Goal: Task Accomplishment & Management: Use online tool/utility

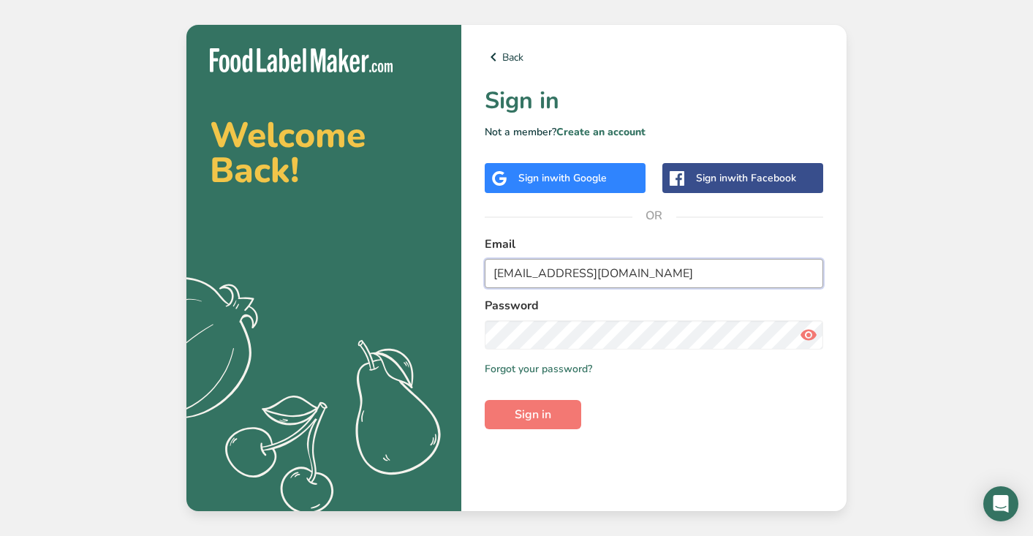
type input "[EMAIL_ADDRESS][DOMAIN_NAME]"
click at [533, 414] on button "Sign in" at bounding box center [533, 414] width 96 height 29
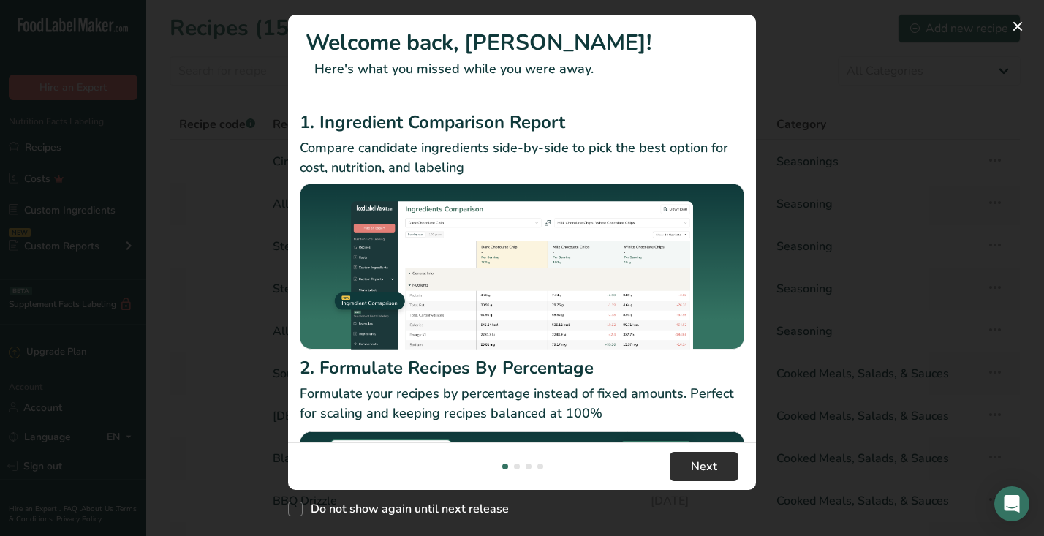
click at [703, 460] on span "Next" at bounding box center [704, 466] width 26 height 18
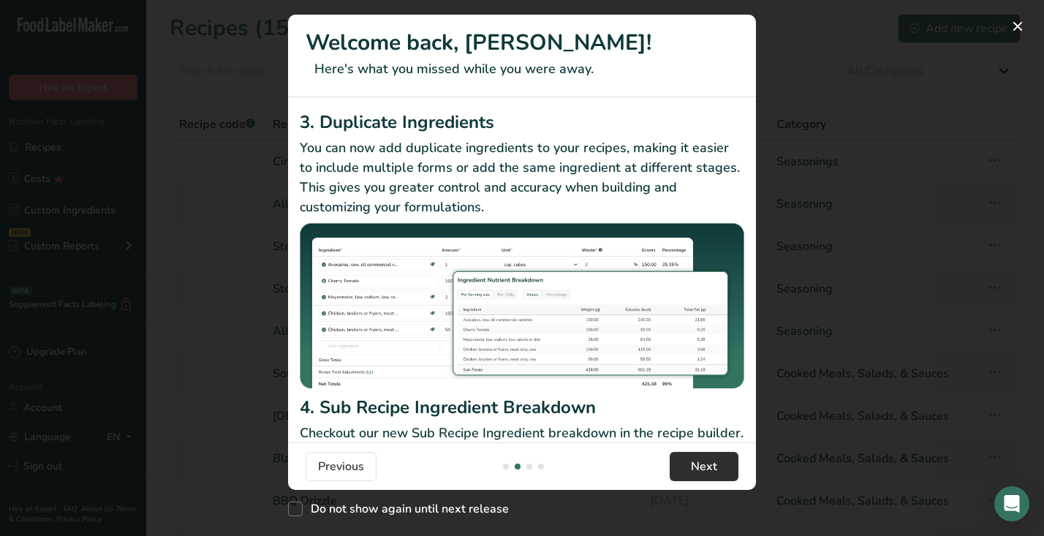
click at [702, 460] on span "Next" at bounding box center [704, 466] width 26 height 18
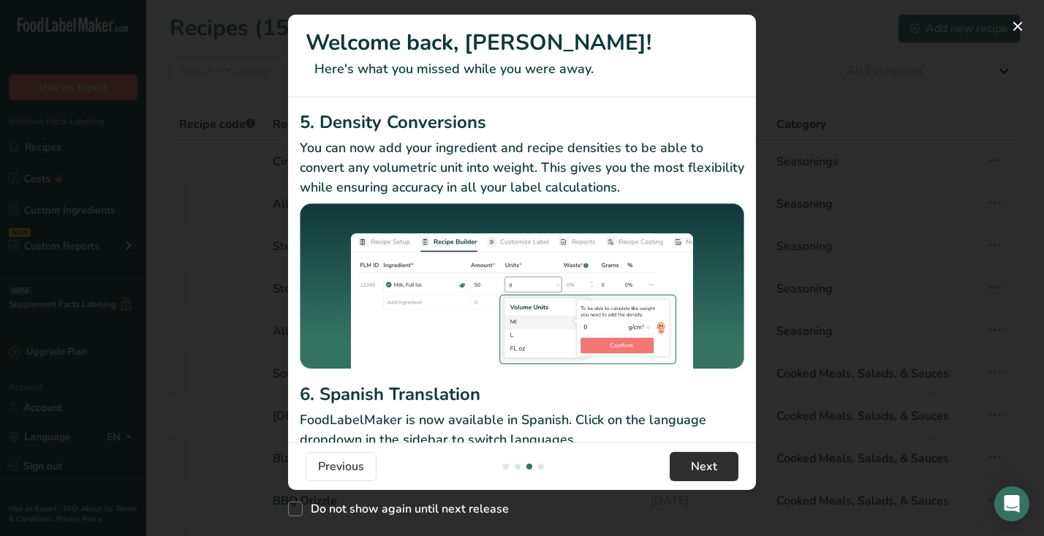
click at [702, 460] on span "Next" at bounding box center [704, 466] width 26 height 18
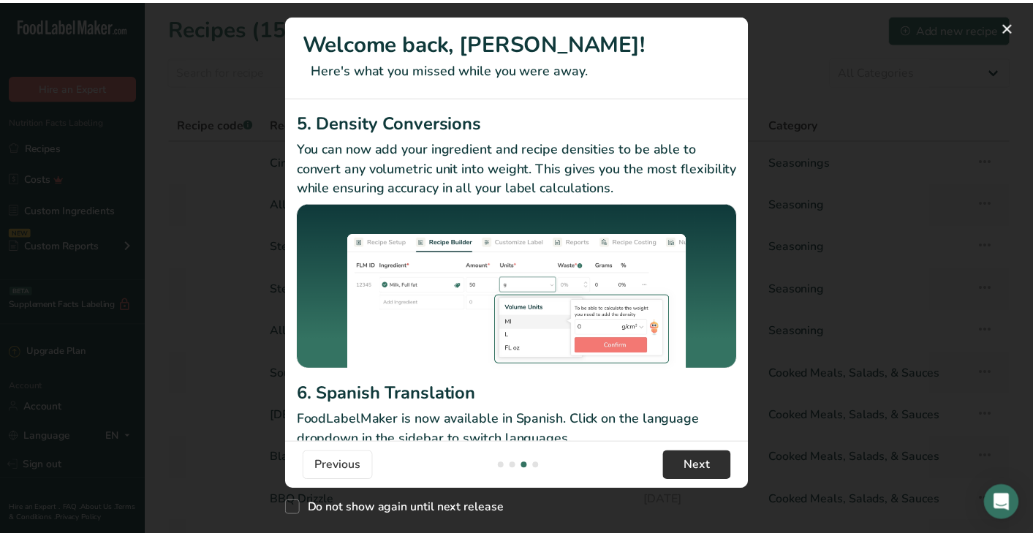
scroll to position [0, 1403]
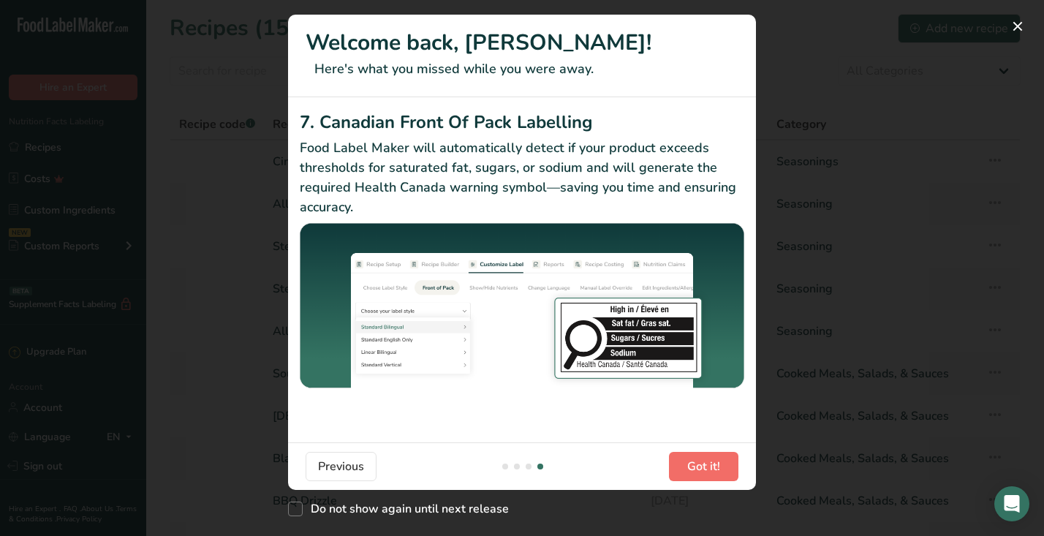
click at [702, 460] on span "Got it!" at bounding box center [703, 466] width 33 height 18
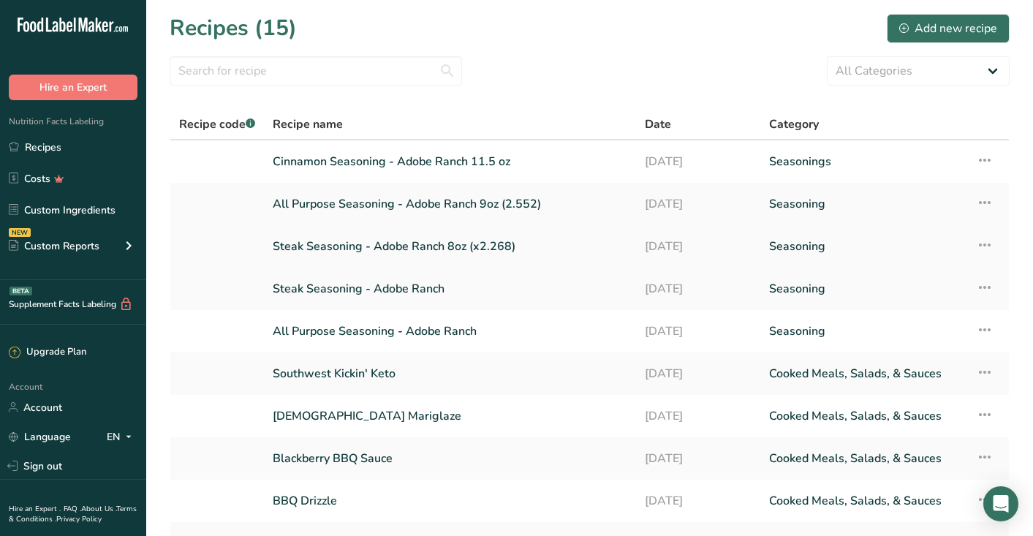
click at [380, 245] on link "Steak Seasoning - Adobe Ranch 8oz (x2.268)" at bounding box center [450, 246] width 354 height 31
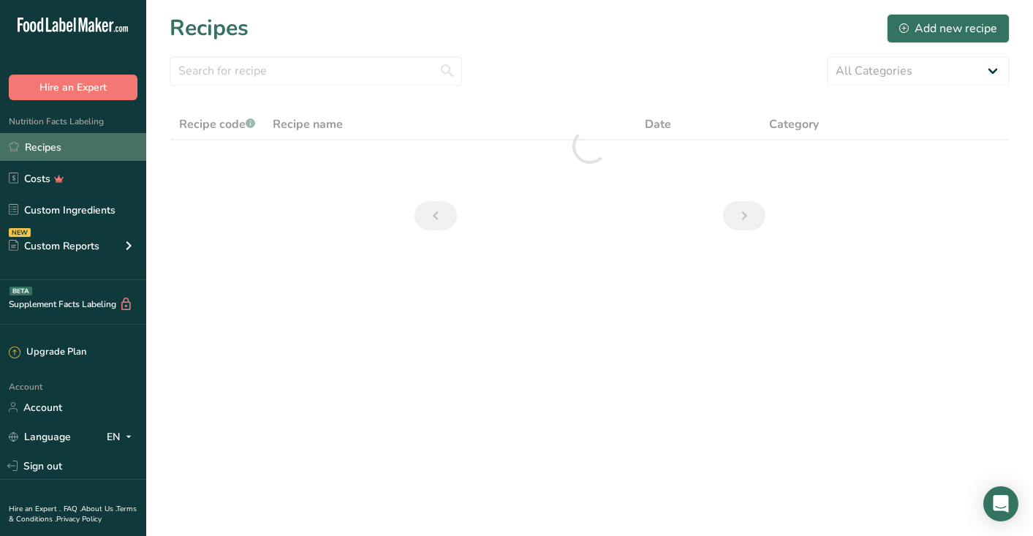
click at [76, 149] on link "Recipes" at bounding box center [73, 147] width 146 height 28
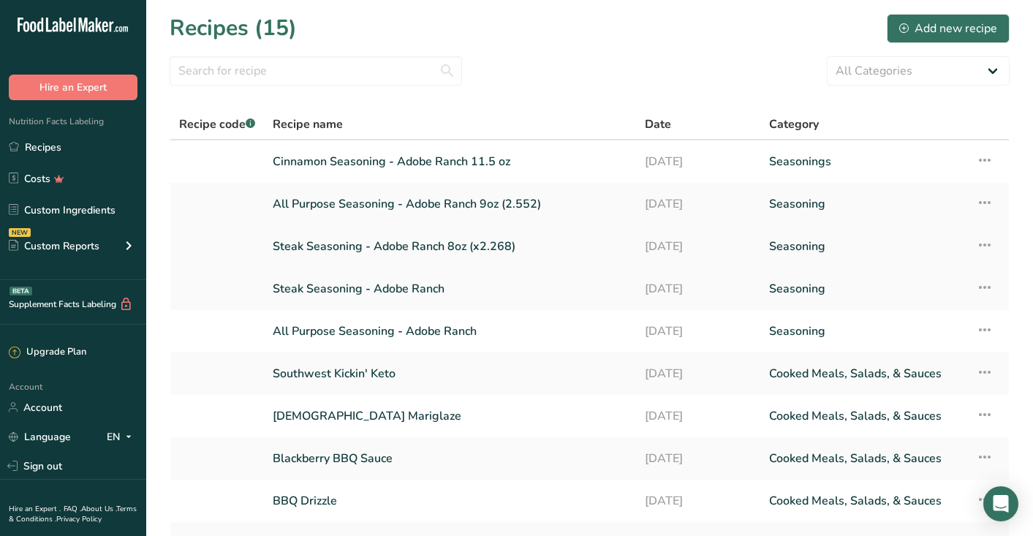
click at [426, 247] on link "Steak Seasoning - Adobe Ranch 8oz (x2.268)" at bounding box center [450, 246] width 354 height 31
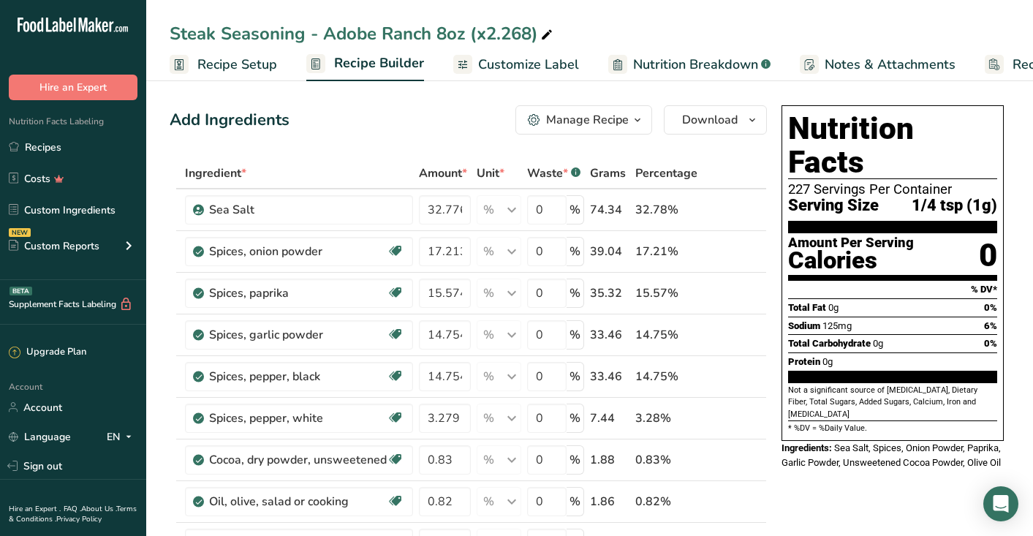
click at [526, 62] on span "Customize Label" at bounding box center [528, 65] width 101 height 20
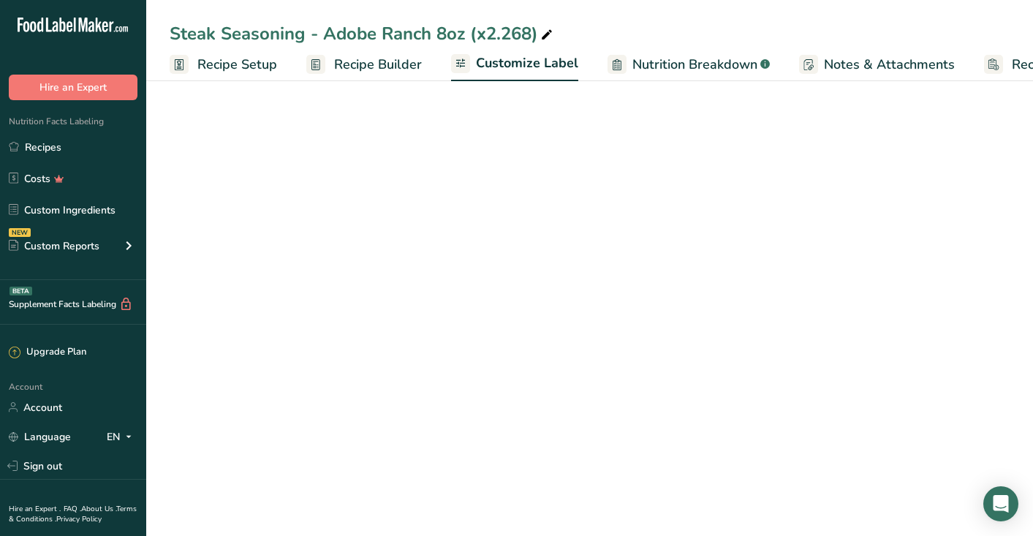
scroll to position [0, 105]
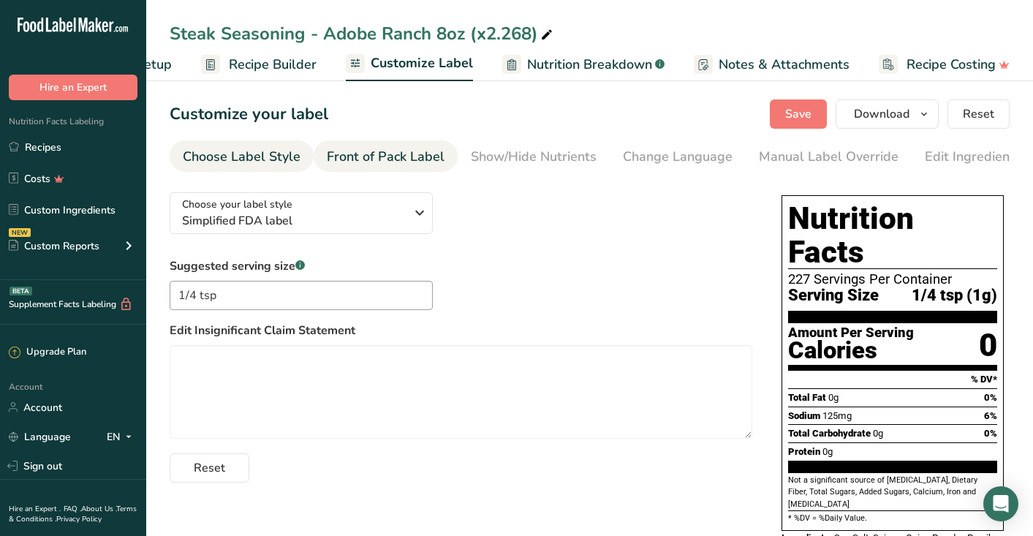
click at [411, 170] on link "Front of Pack Label" at bounding box center [386, 156] width 118 height 33
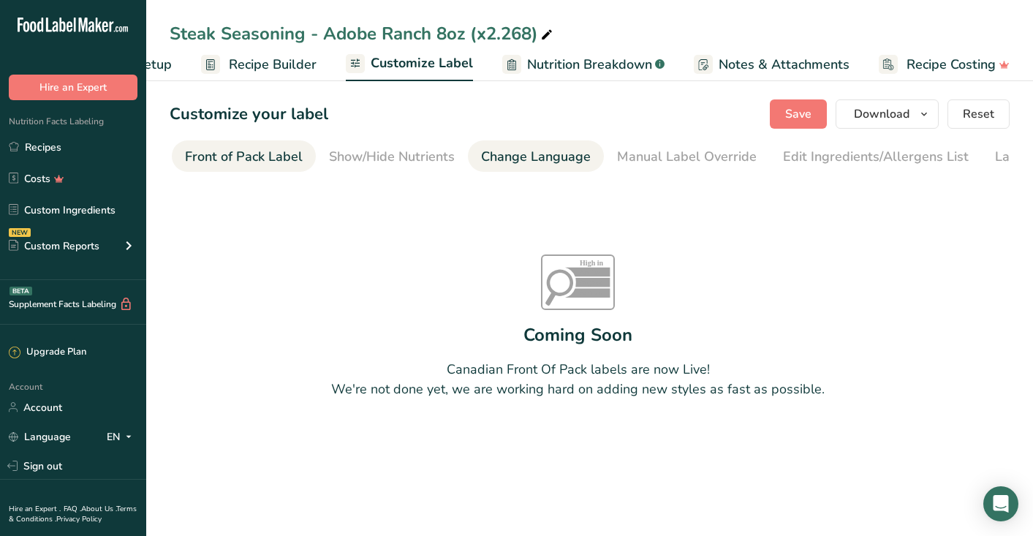
click at [495, 162] on div "Change Language" at bounding box center [536, 157] width 110 height 20
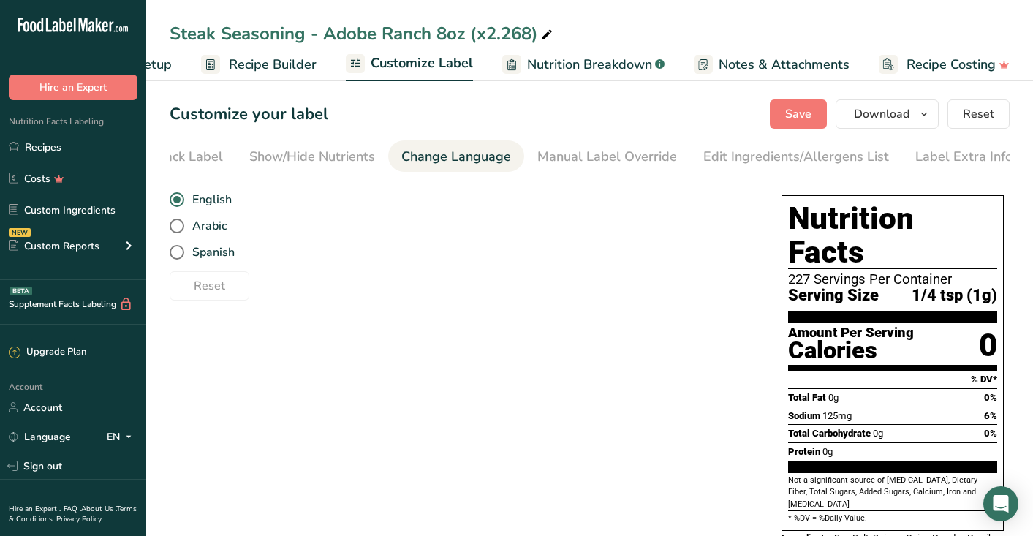
scroll to position [0, 222]
click at [371, 162] on li "Show/Hide Nutrients" at bounding box center [311, 155] width 152 height 31
click at [327, 161] on div "Show/Hide Nutrients" at bounding box center [311, 157] width 126 height 20
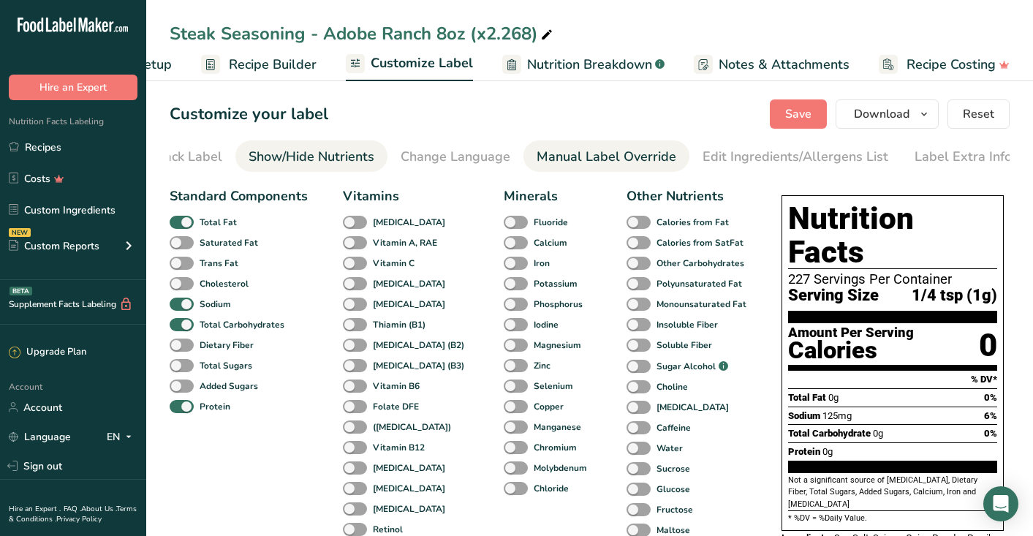
click at [575, 151] on div "Manual Label Override" at bounding box center [606, 157] width 140 height 20
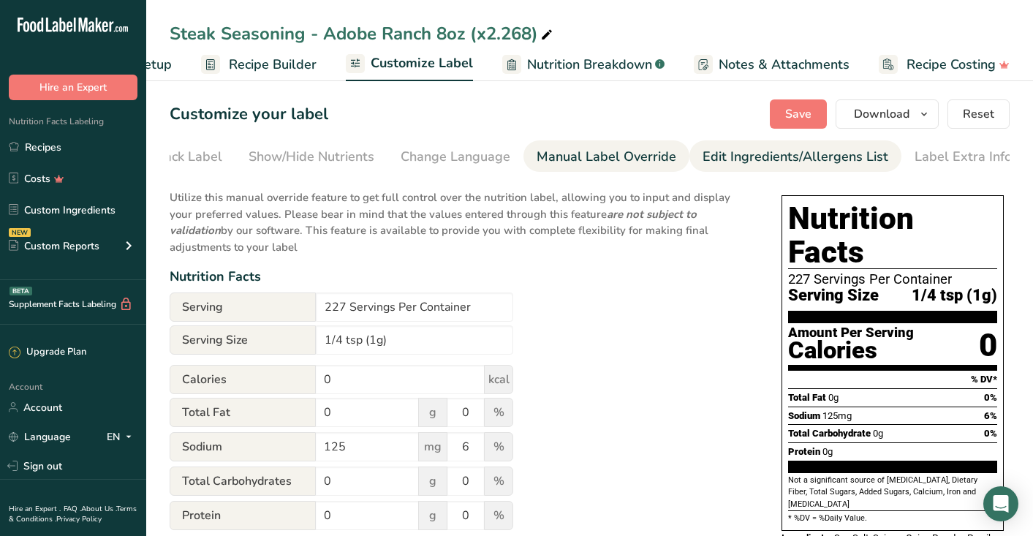
click at [725, 162] on div "Edit Ingredients/Allergens List" at bounding box center [795, 157] width 186 height 20
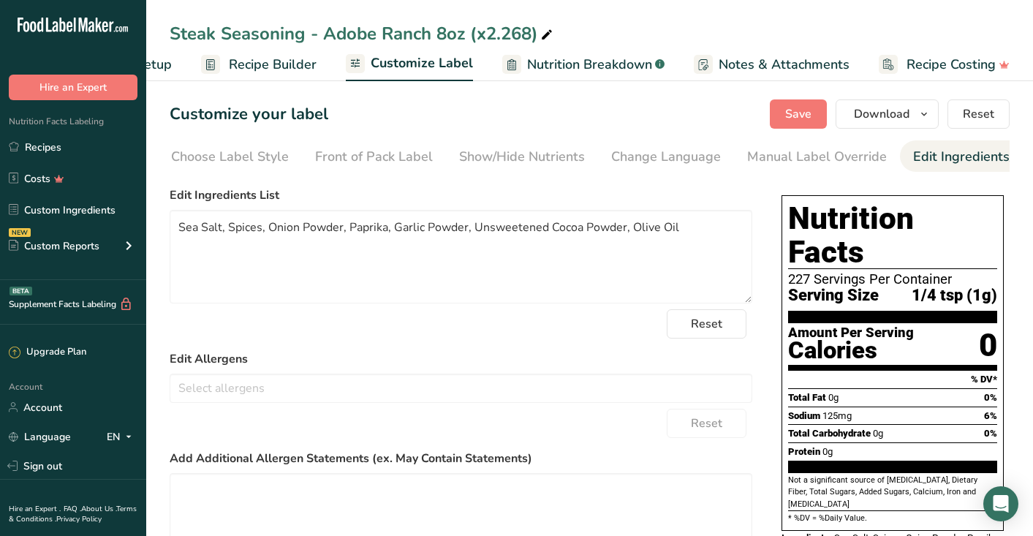
scroll to position [0, 0]
click at [279, 68] on span "Recipe Builder" at bounding box center [273, 65] width 88 height 20
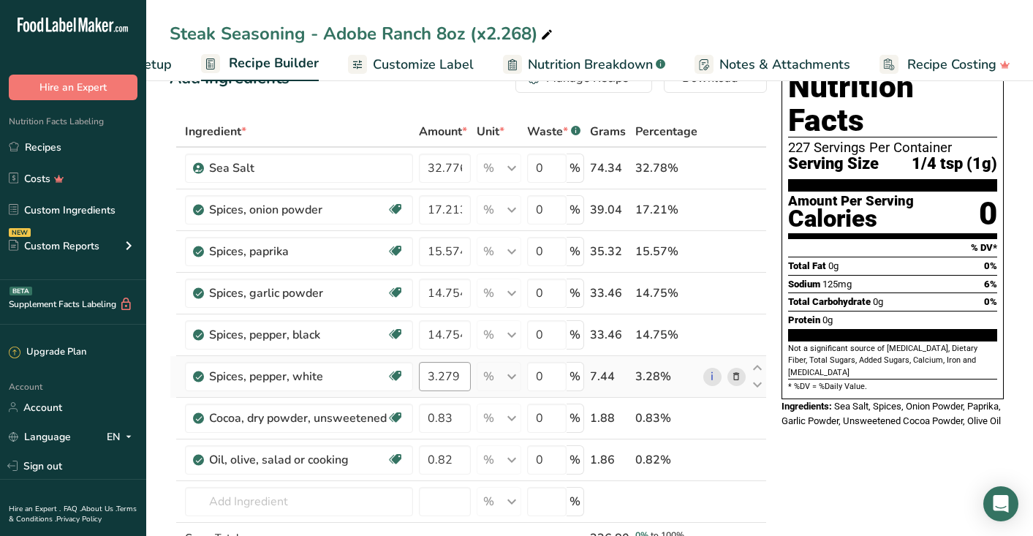
scroll to position [39, 0]
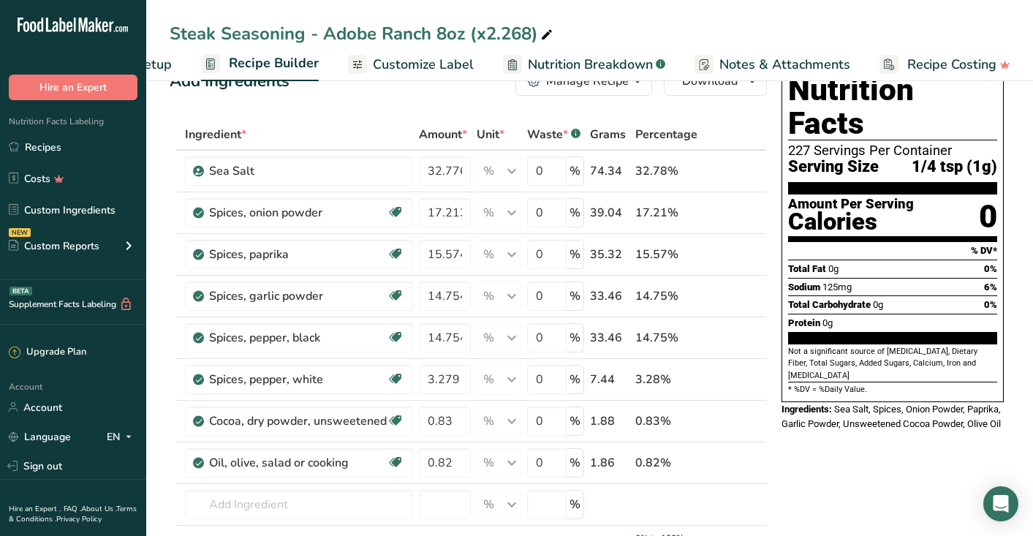
click at [428, 64] on span "Customize Label" at bounding box center [423, 65] width 101 height 20
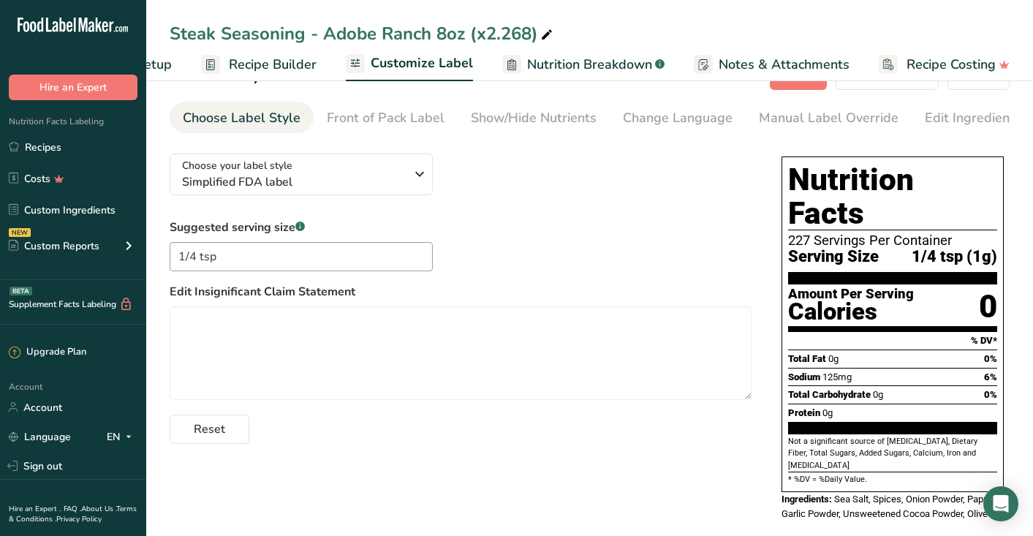
scroll to position [25, 0]
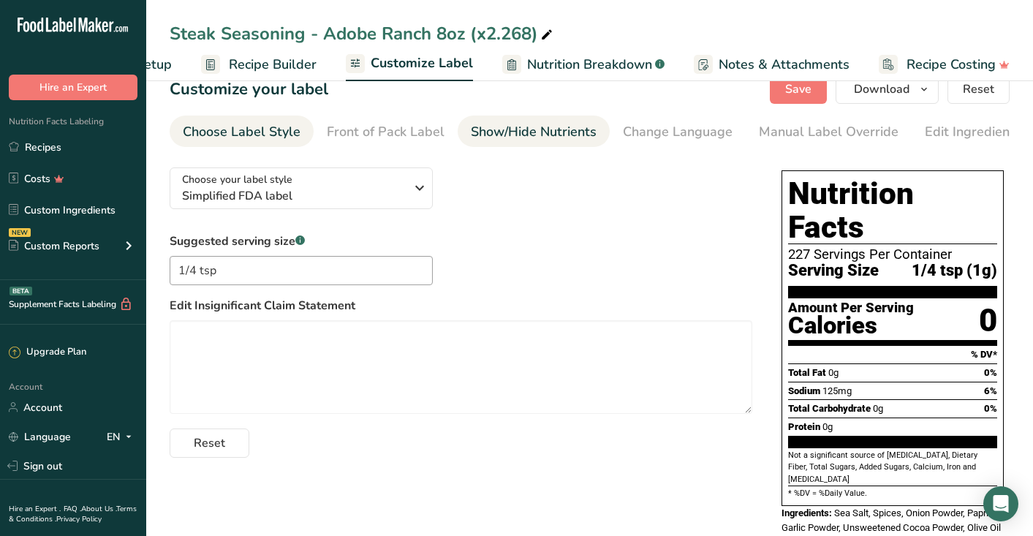
click at [563, 136] on div "Show/Hide Nutrients" at bounding box center [534, 132] width 126 height 20
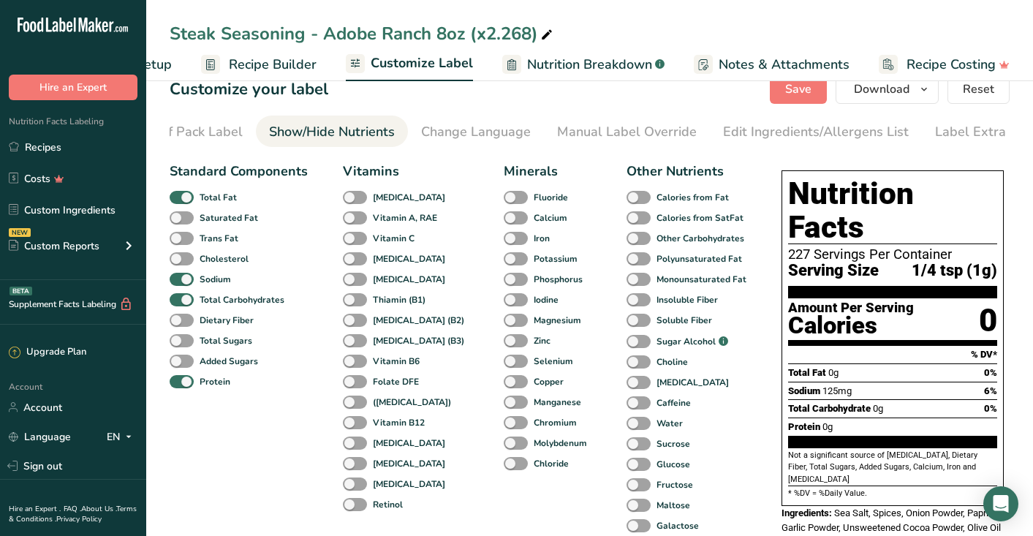
scroll to position [0, 222]
click at [474, 136] on div "Change Language" at bounding box center [455, 132] width 110 height 20
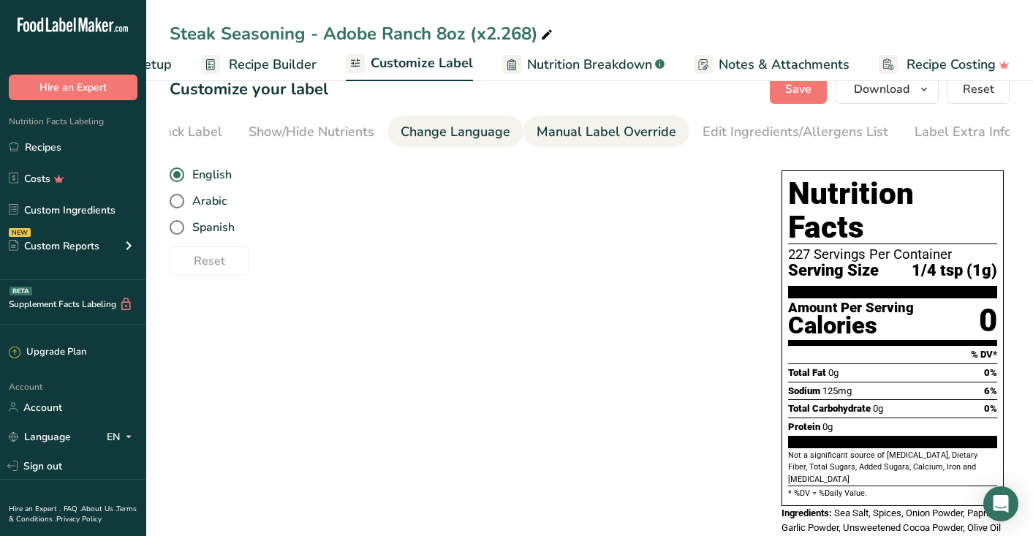
click at [563, 129] on div "Manual Label Override" at bounding box center [606, 132] width 140 height 20
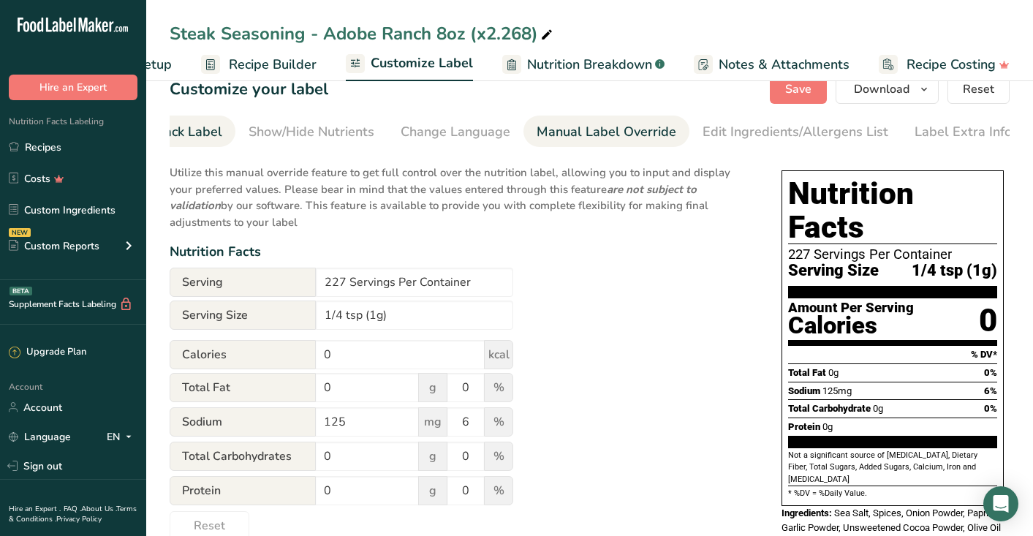
click at [219, 126] on li "Front of Pack Label" at bounding box center [163, 130] width 144 height 31
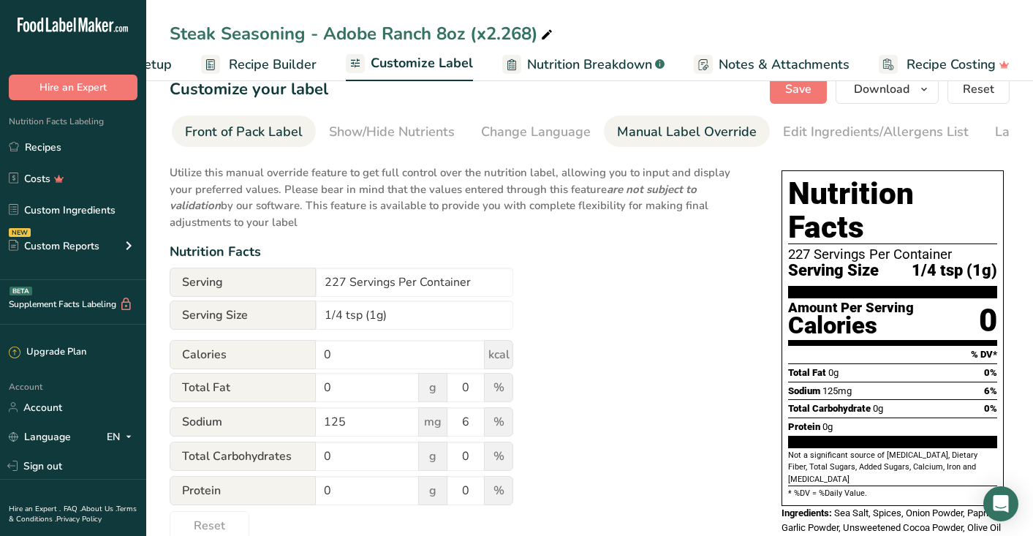
click at [247, 134] on div "Front of Pack Label" at bounding box center [244, 132] width 118 height 20
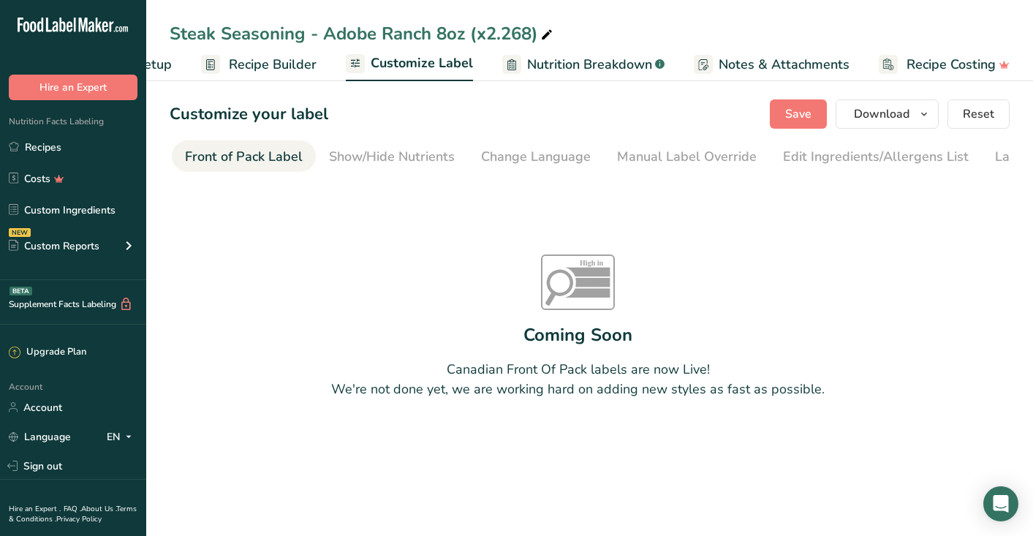
scroll to position [0, 0]
click at [358, 156] on div "Show/Hide Nutrients" at bounding box center [392, 157] width 126 height 20
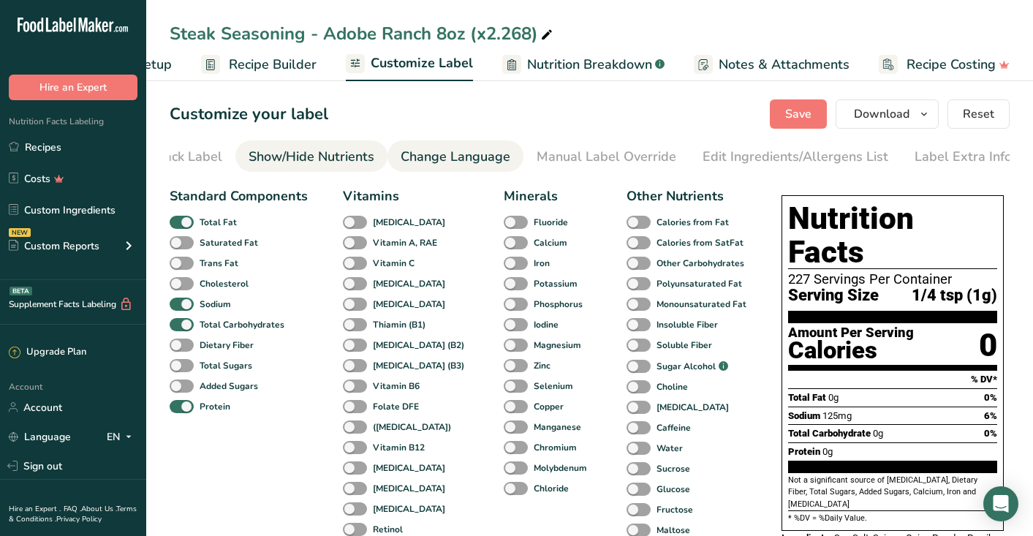
click at [444, 170] on link "Change Language" at bounding box center [455, 156] width 110 height 33
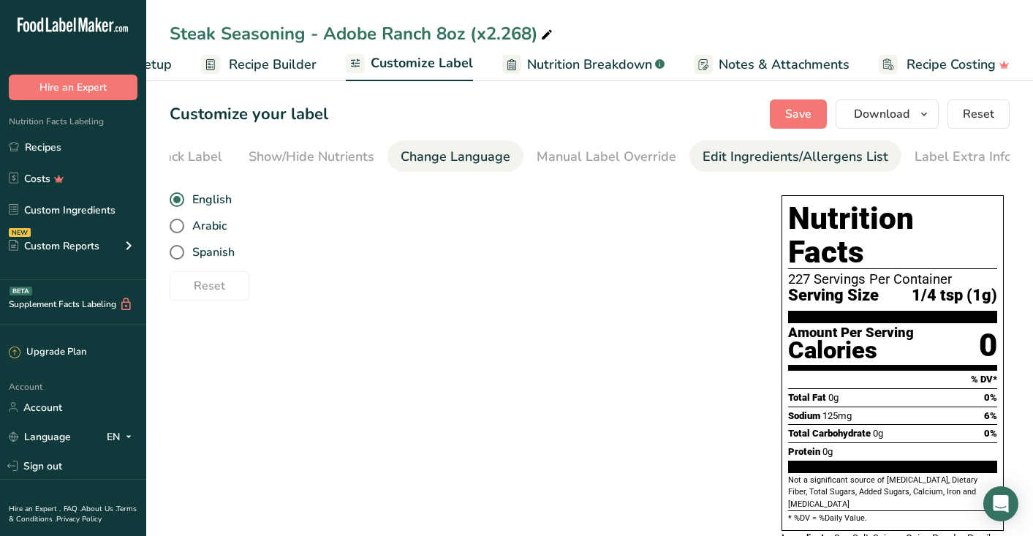
click at [750, 160] on div "Edit Ingredients/Allergens List" at bounding box center [795, 157] width 186 height 20
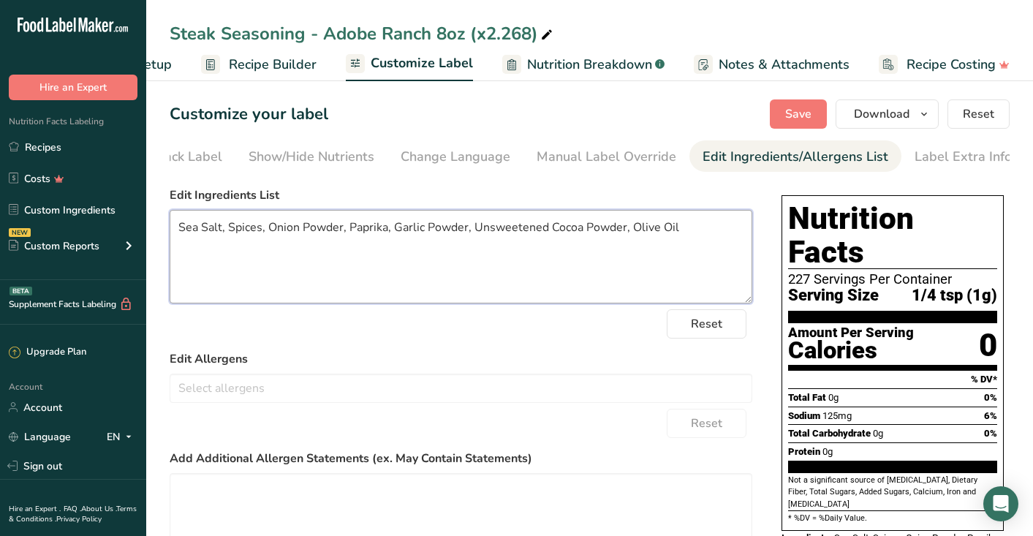
click at [229, 230] on textarea "Sea Salt, Spices, Onion Powder, Paprika, Garlic Powder, Unsweetened Cocoa Powde…" at bounding box center [461, 257] width 582 height 94
drag, startPoint x: 396, startPoint y: 231, endPoint x: 471, endPoint y: 229, distance: 75.3
click at [471, 229] on textarea "Sea Salt, Dried Onion and Garlic, Spices, Onion Powder, Paprika, Garlic Powder,…" at bounding box center [461, 257] width 582 height 94
drag, startPoint x: 439, startPoint y: 232, endPoint x: 512, endPoint y: 228, distance: 72.4
click at [512, 228] on textarea "Sea Salt, Dried Onion and Garlic, Spices, Paprika, Garlic Powder, Unsweetened C…" at bounding box center [461, 257] width 582 height 94
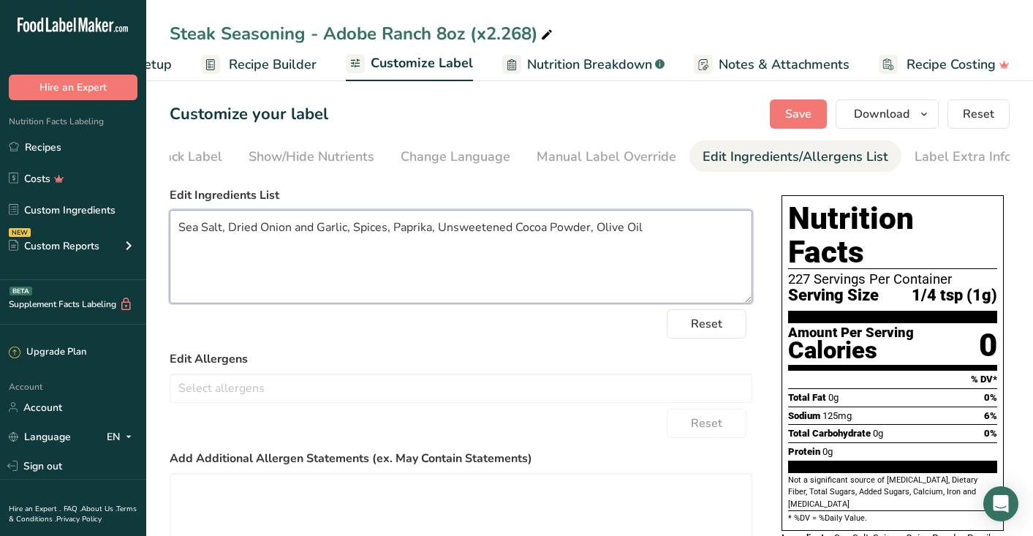
click at [498, 249] on textarea "Sea Salt, Dried Onion and Garlic, Spices, Paprika, Unsweetened Cocoa Powder, Ol…" at bounding box center [461, 257] width 582 height 94
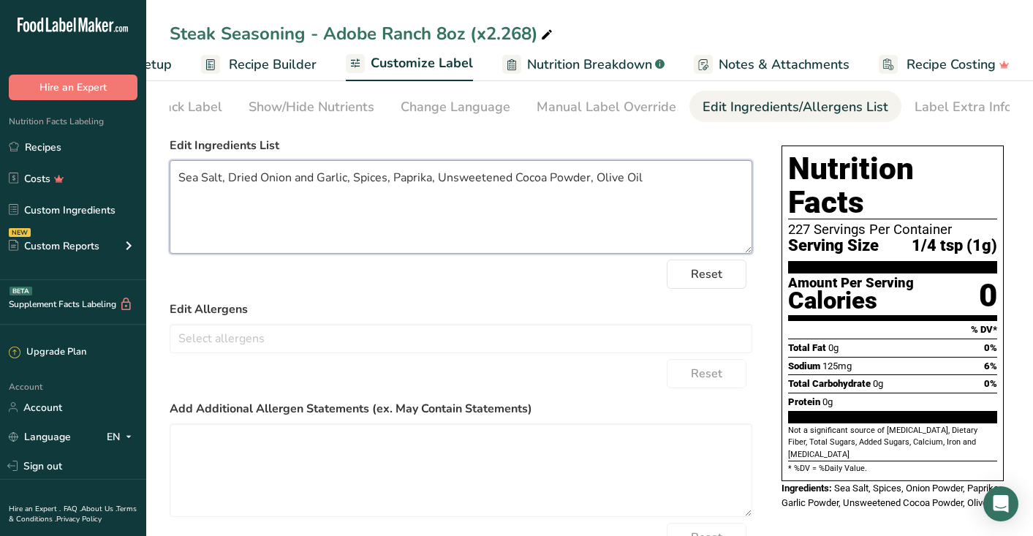
scroll to position [7, 0]
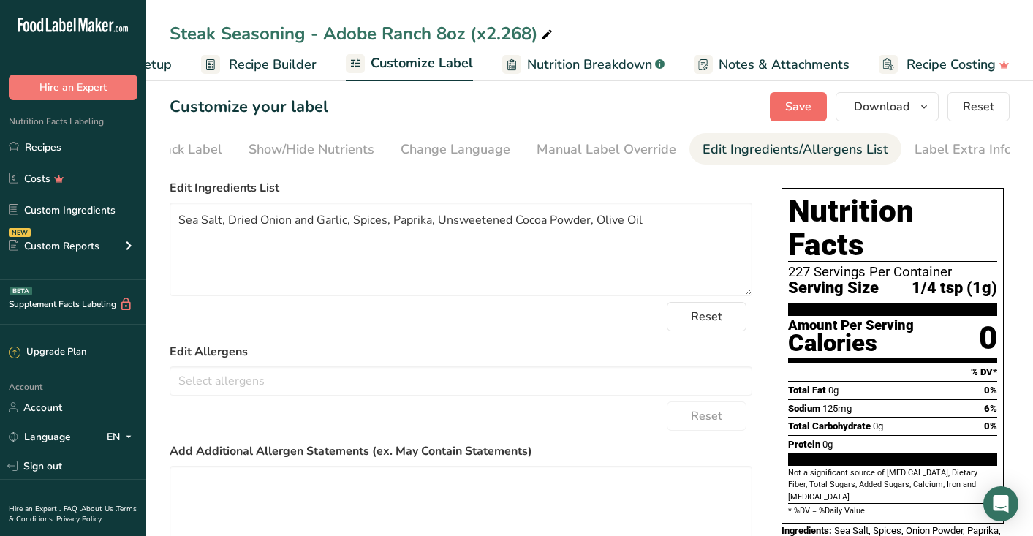
click at [791, 102] on span "Save" at bounding box center [798, 107] width 26 height 18
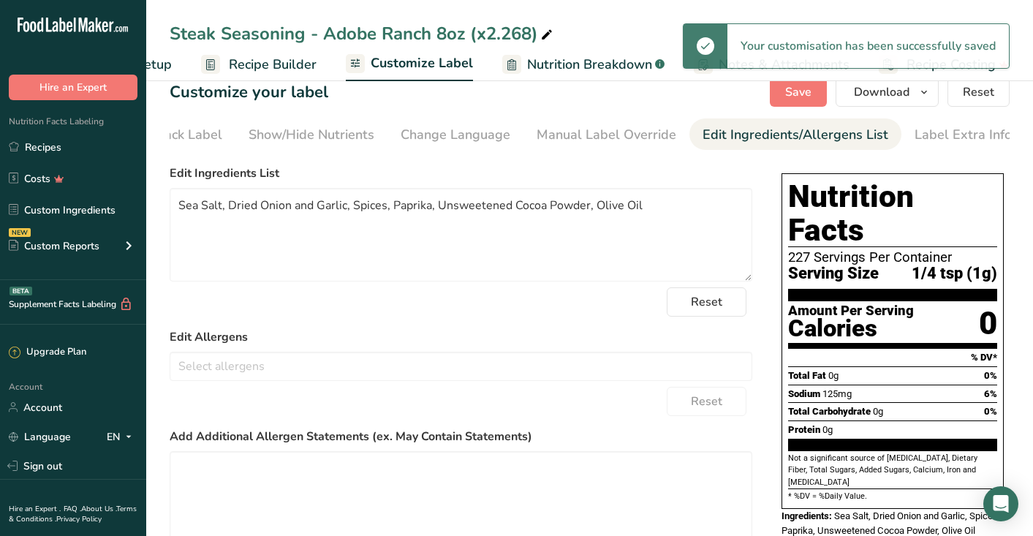
scroll to position [25, 0]
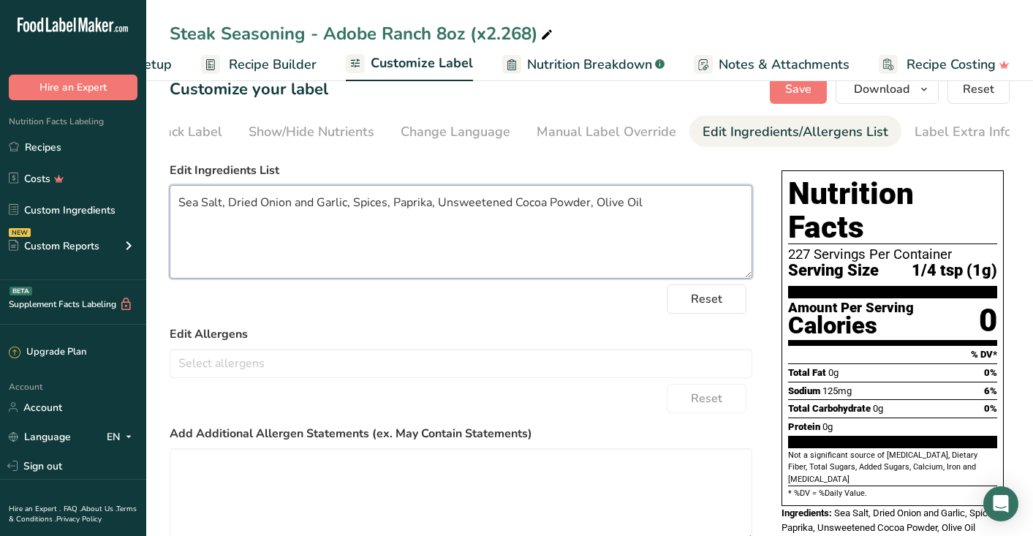
click at [391, 205] on textarea "Sea Salt, Dried Onion and Garlic, Spices, Paprika, Unsweetened Cocoa Powder, Ol…" at bounding box center [461, 232] width 582 height 94
type textarea "Sea Salt, Dried Onion and Garlic, Spices (Including Paprika), Unsweetened Cocoa…"
click at [800, 94] on span "Save" at bounding box center [798, 89] width 26 height 18
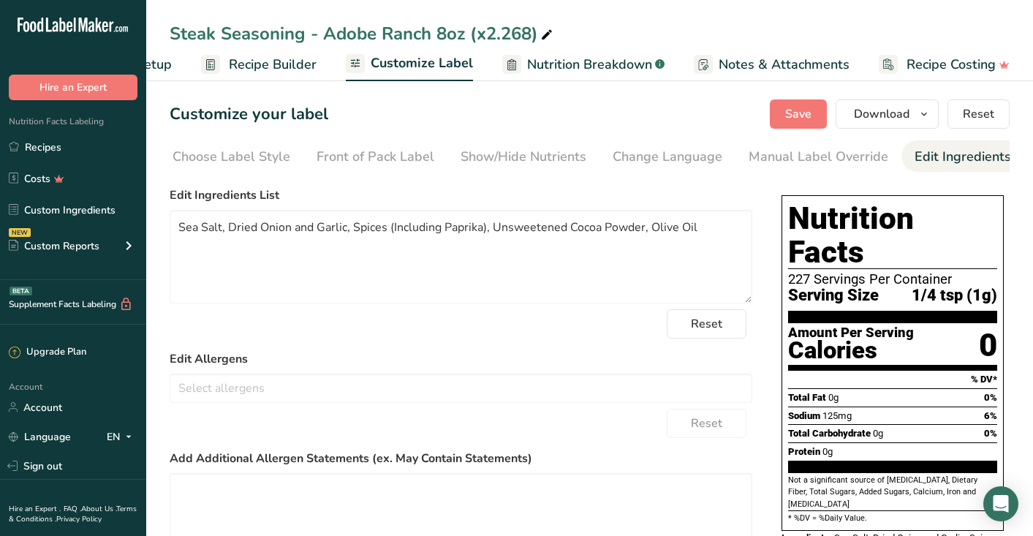
scroll to position [0, 0]
click at [255, 64] on span "Recipe Builder" at bounding box center [273, 65] width 88 height 20
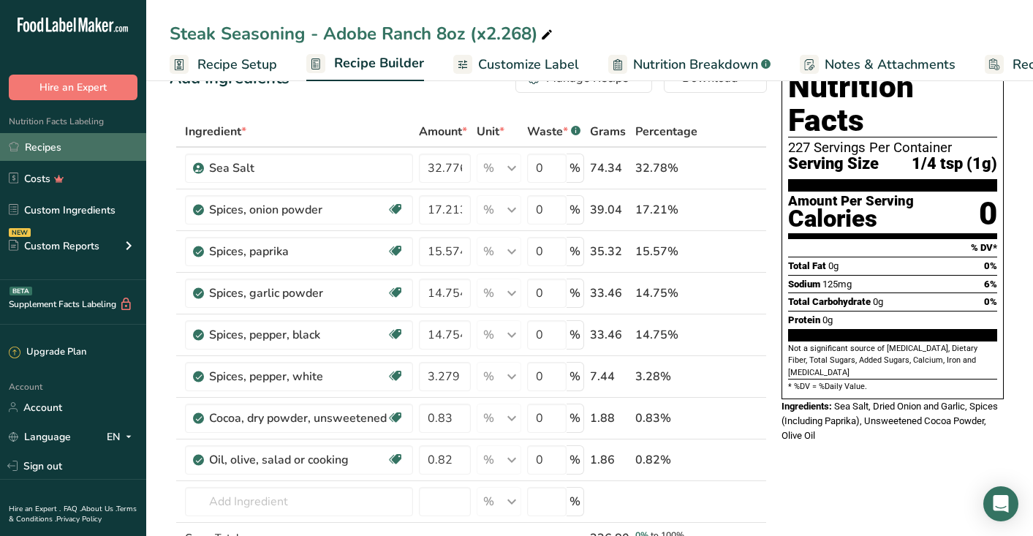
click at [67, 148] on link "Recipes" at bounding box center [73, 147] width 146 height 28
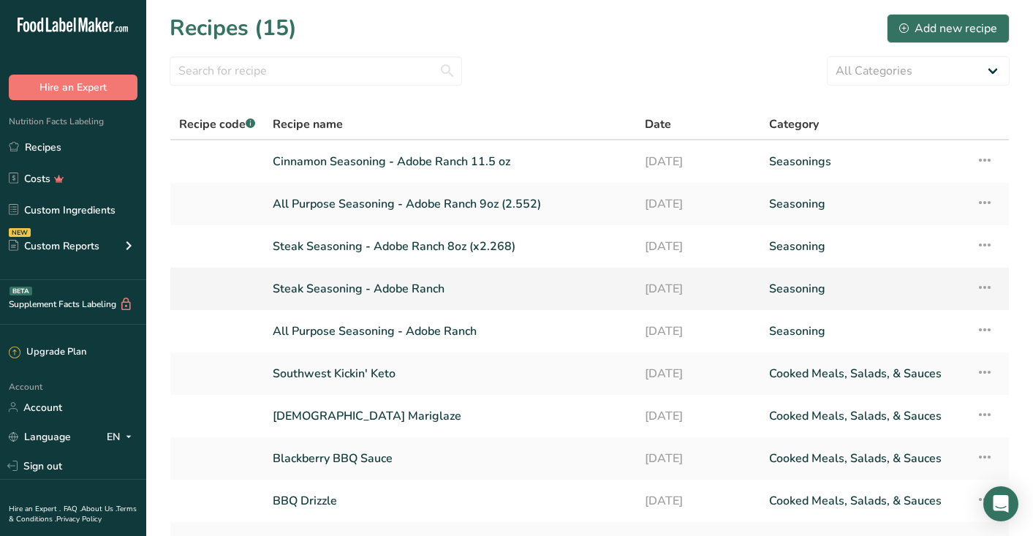
click at [375, 288] on link "Steak Seasoning - Adobe Ranch" at bounding box center [450, 288] width 354 height 31
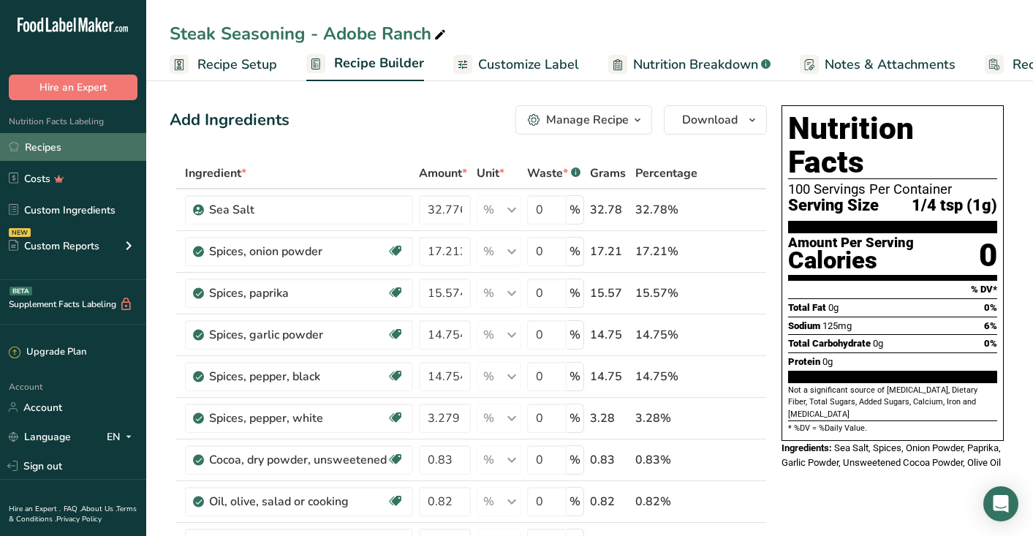
click at [42, 146] on link "Recipes" at bounding box center [73, 147] width 146 height 28
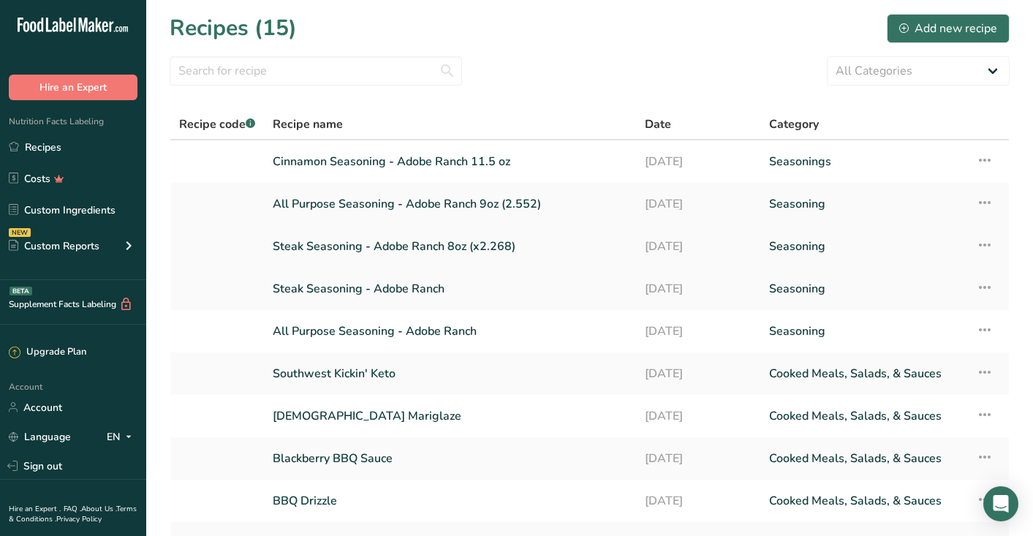
click at [367, 243] on link "Steak Seasoning - Adobe Ranch 8oz (x2.268)" at bounding box center [450, 246] width 354 height 31
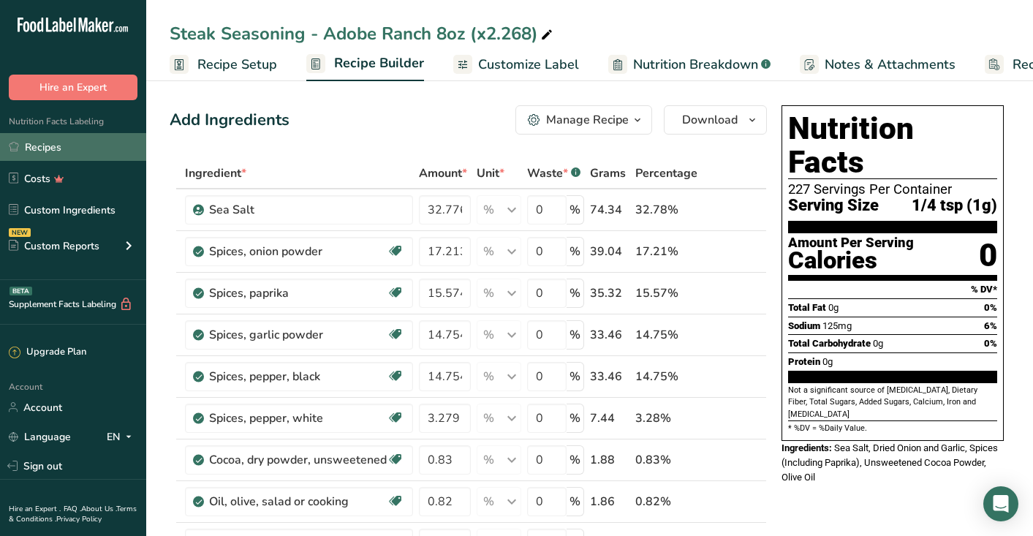
click at [55, 158] on link "Recipes" at bounding box center [73, 147] width 146 height 28
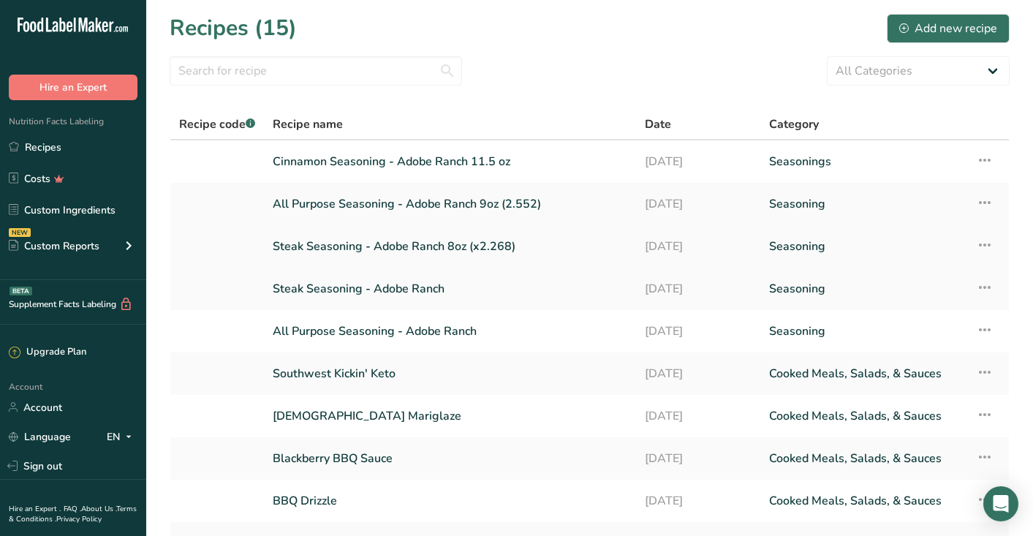
click at [355, 208] on link "All Purpose Seasoning - Adobe Ranch 9oz (2.552)" at bounding box center [450, 204] width 354 height 31
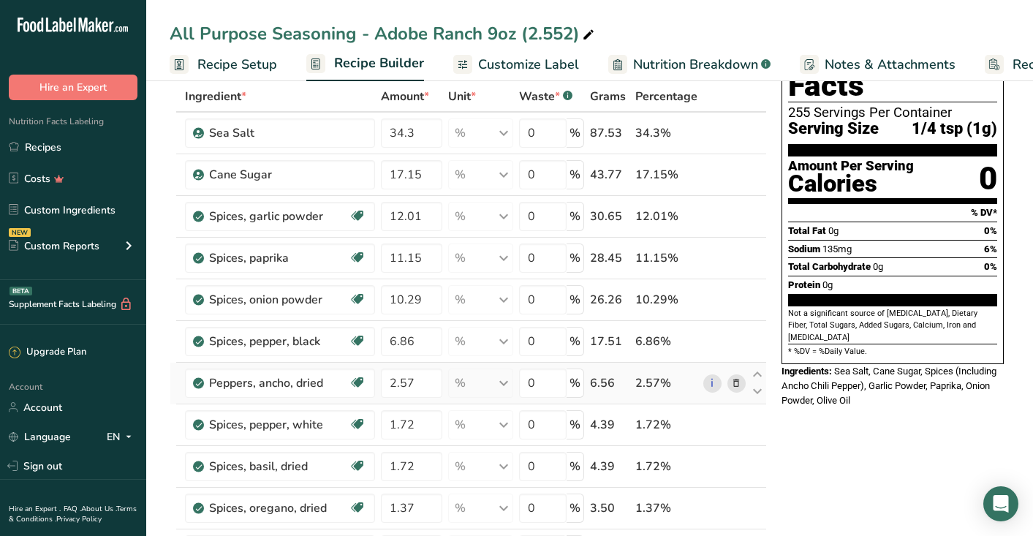
scroll to position [80, 0]
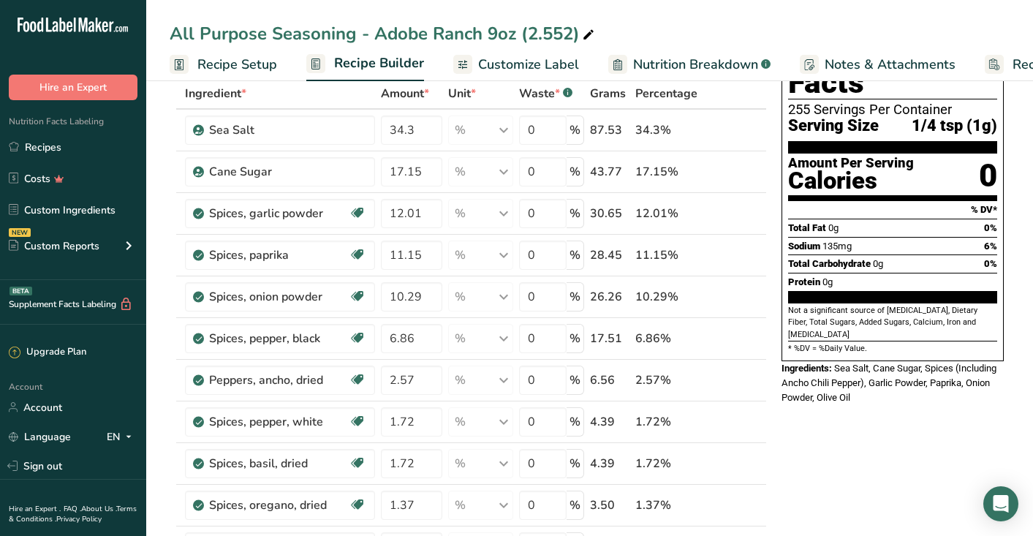
click at [522, 67] on span "Customize Label" at bounding box center [528, 65] width 101 height 20
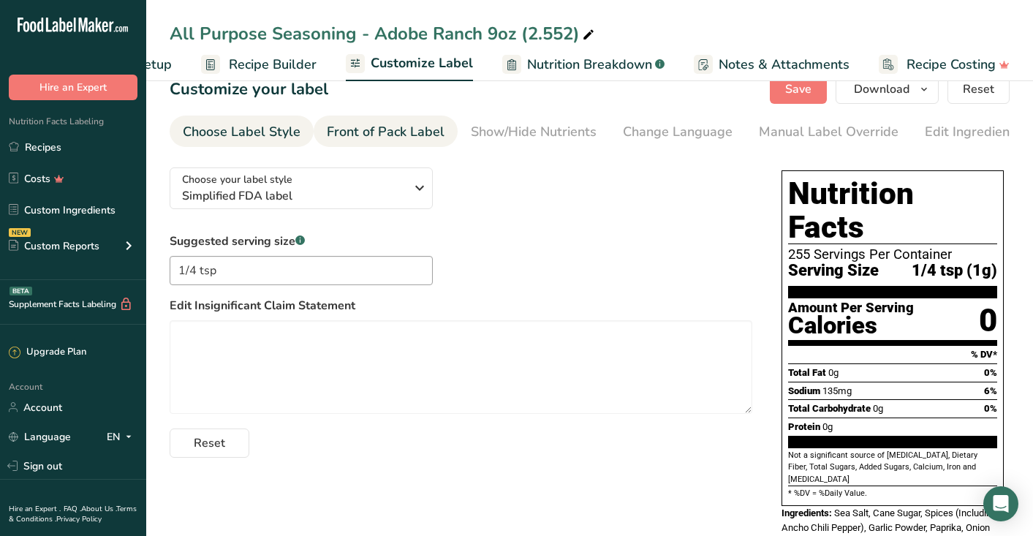
click at [412, 135] on div "Front of Pack Label" at bounding box center [386, 132] width 118 height 20
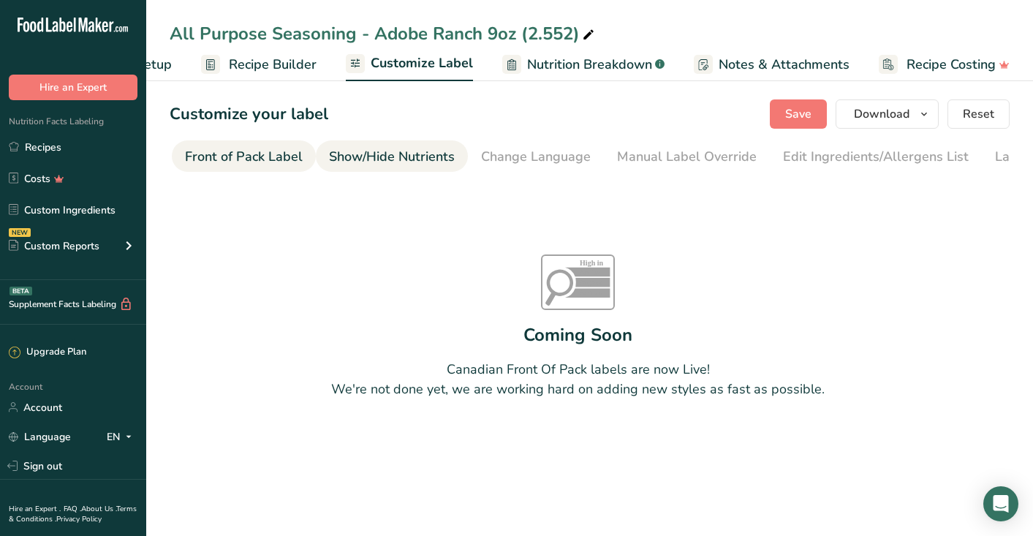
click at [432, 159] on div "Show/Hide Nutrients" at bounding box center [392, 157] width 126 height 20
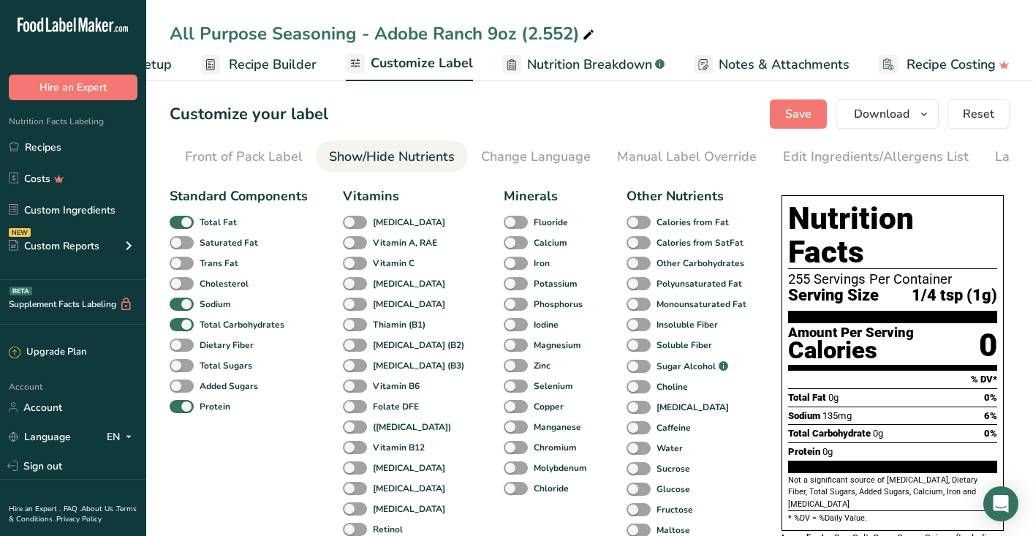
scroll to position [0, 222]
click at [472, 156] on div "Change Language" at bounding box center [455, 157] width 110 height 20
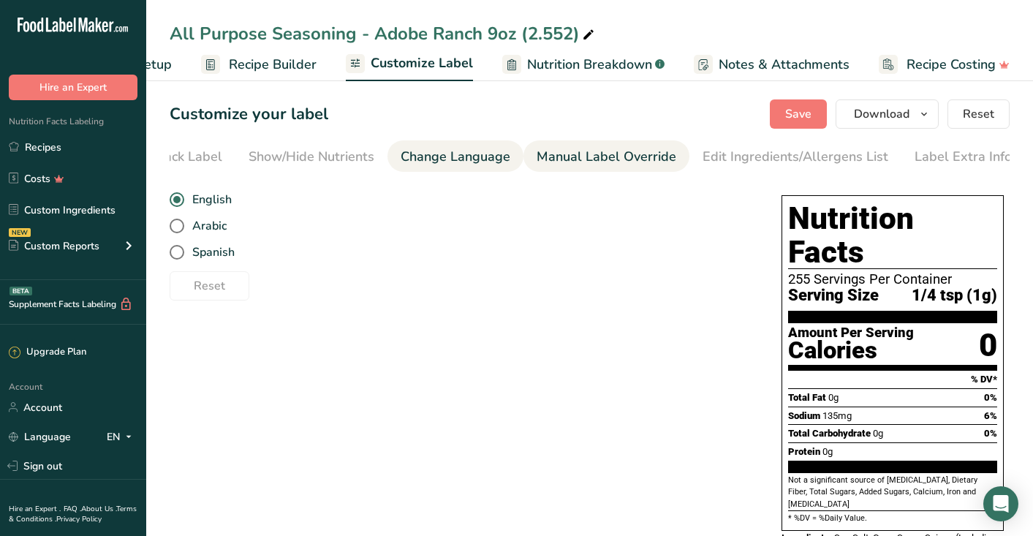
click at [550, 159] on div "Manual Label Override" at bounding box center [606, 157] width 140 height 20
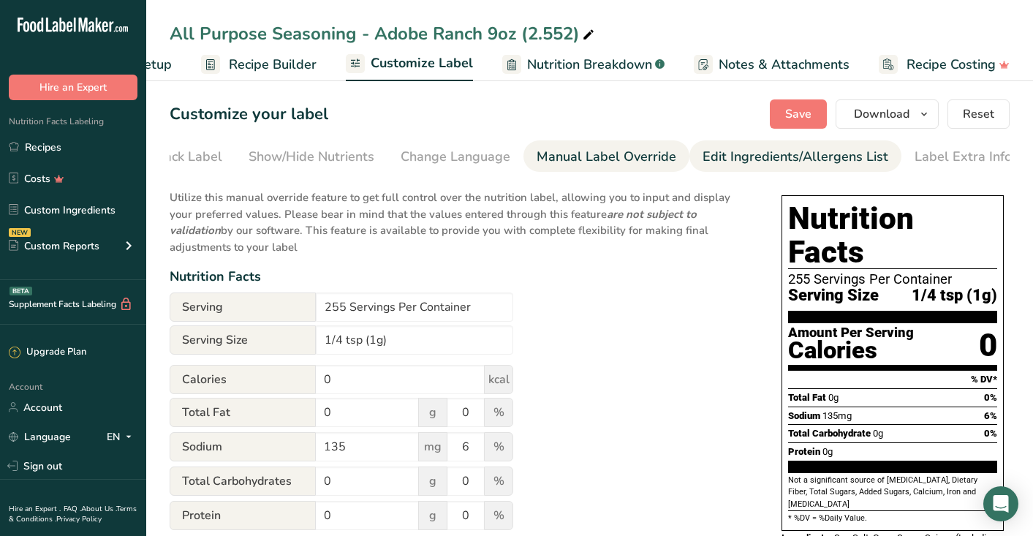
click at [709, 160] on div "Edit Ingredients/Allergens List" at bounding box center [795, 157] width 186 height 20
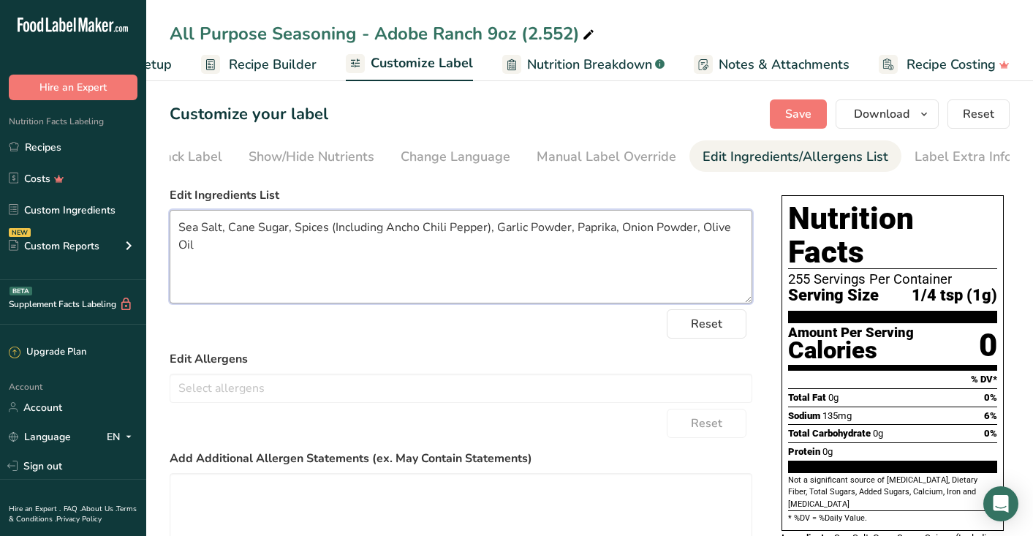
click at [229, 226] on textarea "Sea Salt, Cane Sugar, Spices (Including Ancho Chili Pepper), Garlic Powder, Pap…" at bounding box center [461, 257] width 582 height 94
drag, startPoint x: 627, startPoint y: 227, endPoint x: 714, endPoint y: 229, distance: 87.0
click at [714, 229] on textarea "Sea Salt, Dried Onion and Garlic), Cane Sugar, Spices (Including Ancho Chili Pe…" at bounding box center [461, 257] width 582 height 94
drag, startPoint x: 674, startPoint y: 232, endPoint x: 226, endPoint y: 249, distance: 448.3
click at [226, 249] on textarea "Sea Salt, Dried Onion and Garlic), Cane Sugar, Spices (Including Ancho Chili Pe…" at bounding box center [461, 257] width 582 height 94
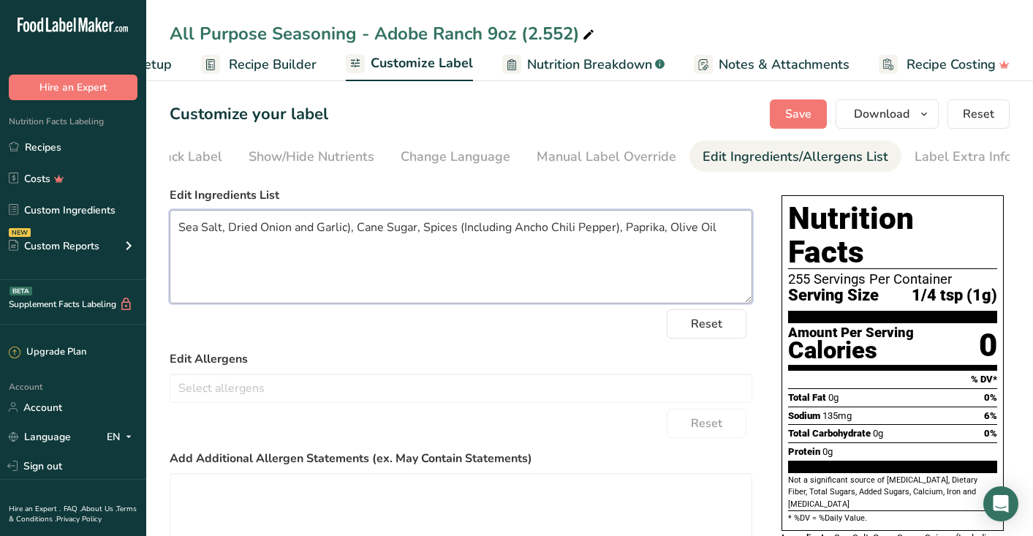
click at [615, 232] on textarea "Sea Salt, Dried Onion and Garlic), Cane Sugar, Spices (Including Ancho Chili Pe…" at bounding box center [461, 257] width 582 height 94
click at [350, 229] on textarea "Sea Salt, Dried Onion and Garlic), Cane Sugar, Spices (Including Ancho Chili Pe…" at bounding box center [461, 257] width 582 height 94
click at [282, 278] on textarea "Sea Salt, Dried Onion and Garlic, Cane Sugar, Spices (Including Ancho Chili Pep…" at bounding box center [461, 257] width 582 height 94
click at [612, 231] on textarea "Sea Salt, Dried Onion and Garlic, Cane Sugar, Spices (Including Ancho Chili Pep…" at bounding box center [461, 257] width 582 height 94
drag, startPoint x: 688, startPoint y: 229, endPoint x: 723, endPoint y: 228, distance: 35.1
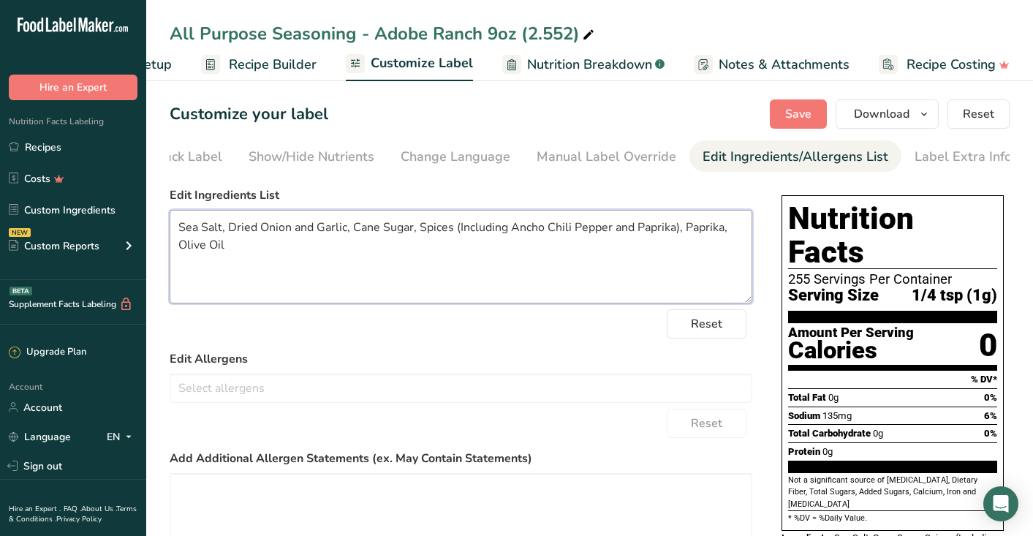
click at [723, 228] on textarea "Sea Salt, Dried Onion and Garlic, Cane Sugar, Spices (Including Ancho Chili Pep…" at bounding box center [461, 257] width 582 height 94
click at [615, 267] on textarea "Sea Salt, Dried Onion and Garlic, Cane Sugar, Spices (Including Ancho Chili Pep…" at bounding box center [461, 257] width 582 height 94
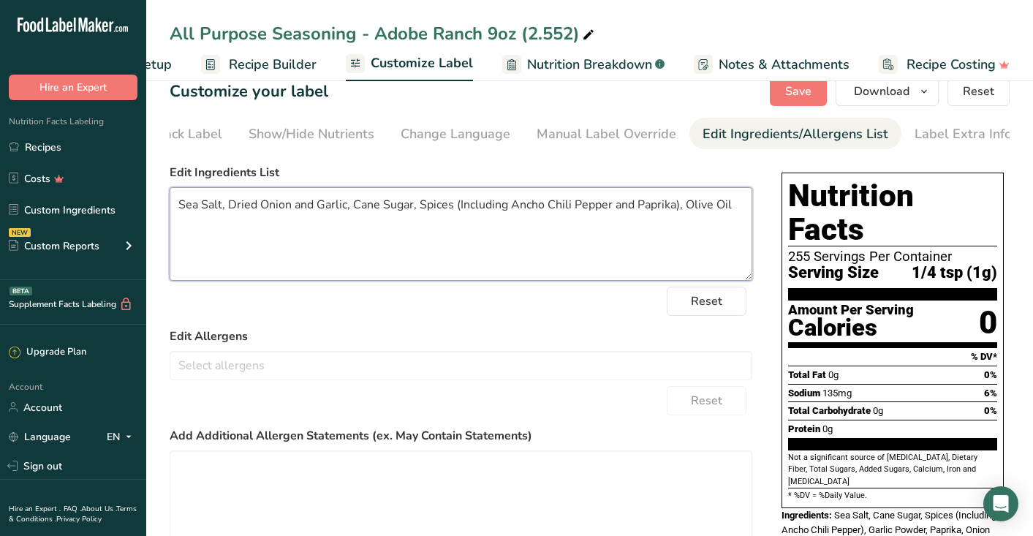
scroll to position [0, 0]
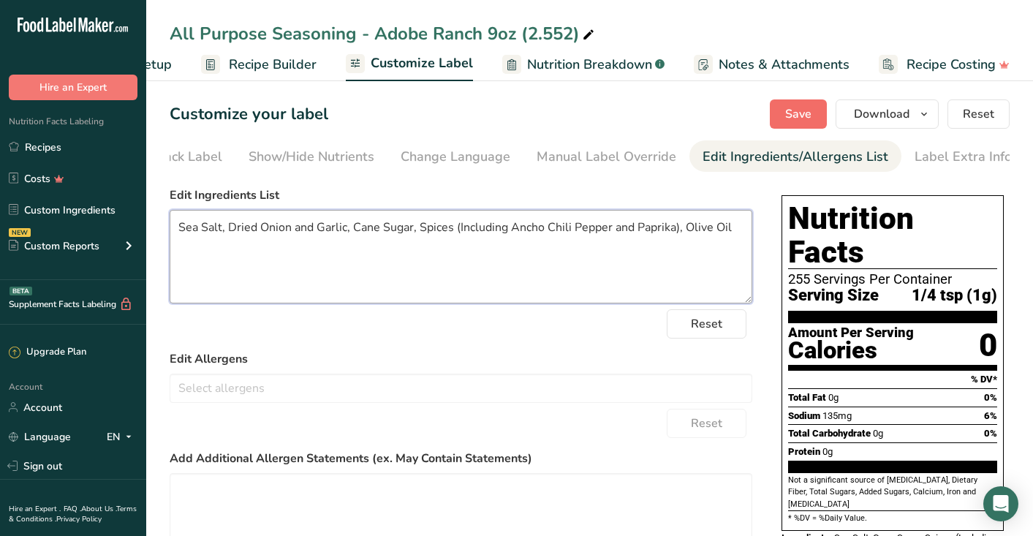
type textarea "Sea Salt, Dried Onion and Garlic, Cane Sugar, Spices (Including Ancho Chili Pep…"
click at [794, 123] on button "Save" at bounding box center [798, 113] width 57 height 29
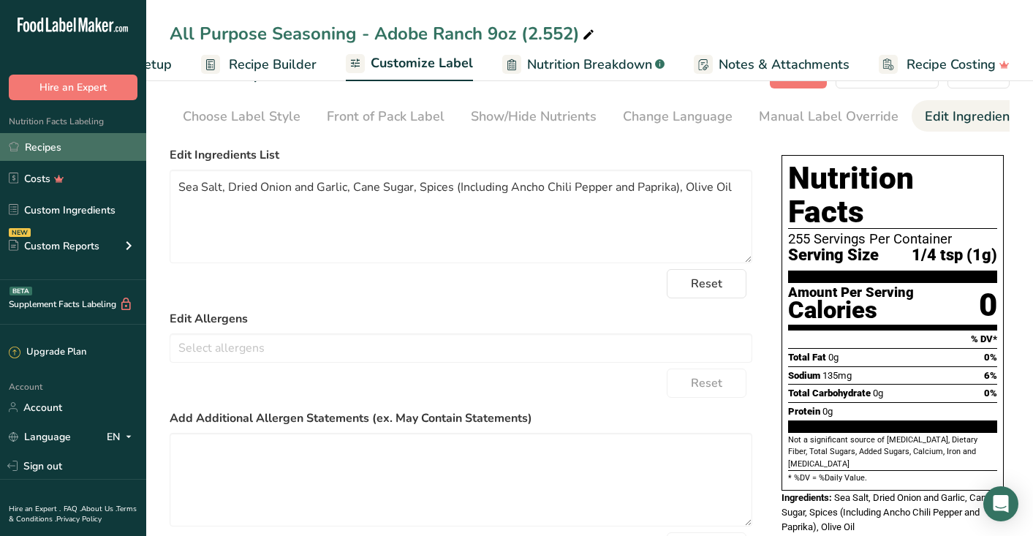
click at [51, 144] on link "Recipes" at bounding box center [73, 147] width 146 height 28
